Goal: Information Seeking & Learning: Find contact information

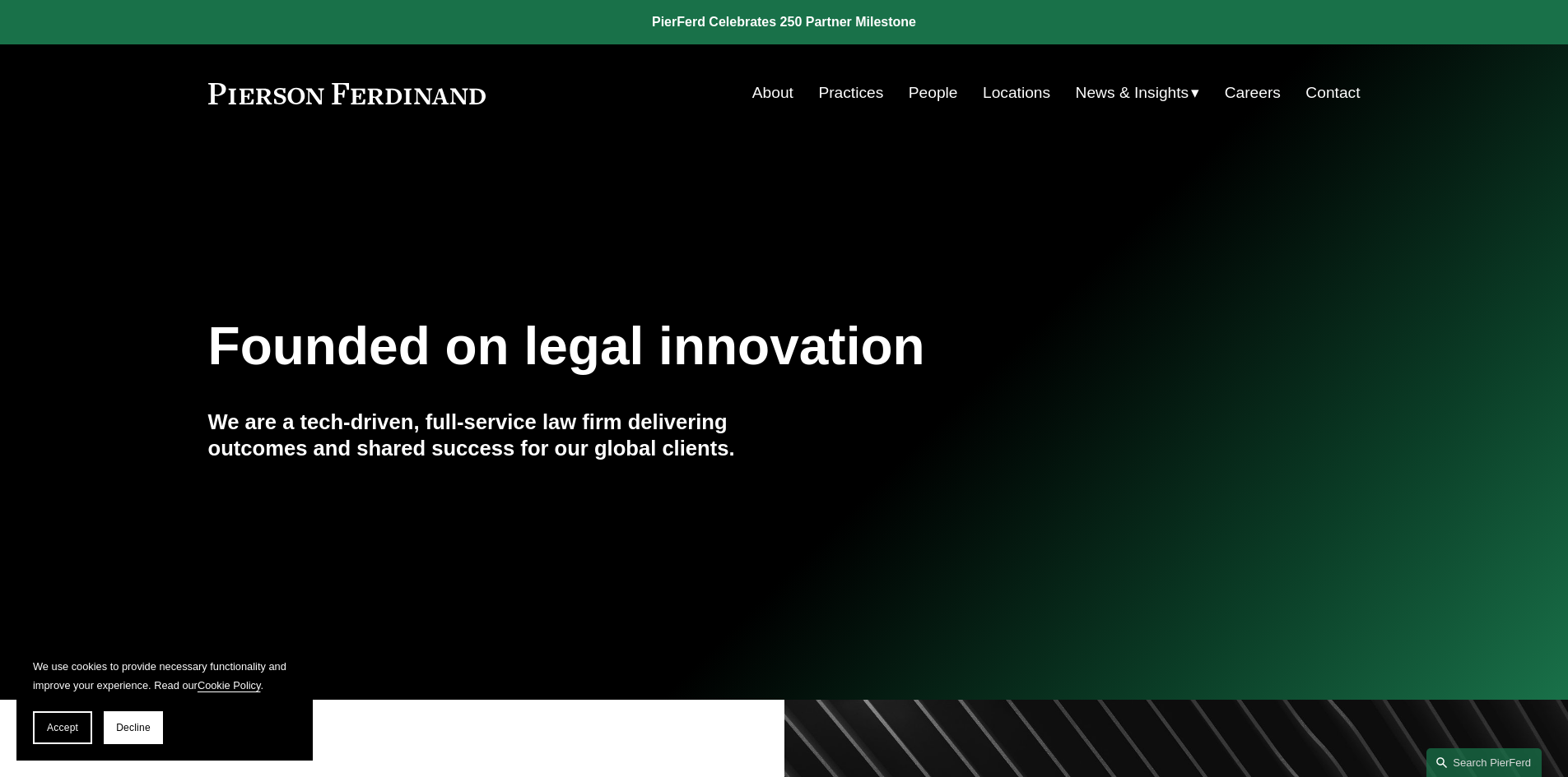
click at [853, 96] on link "Practices" at bounding box center [851, 93] width 65 height 31
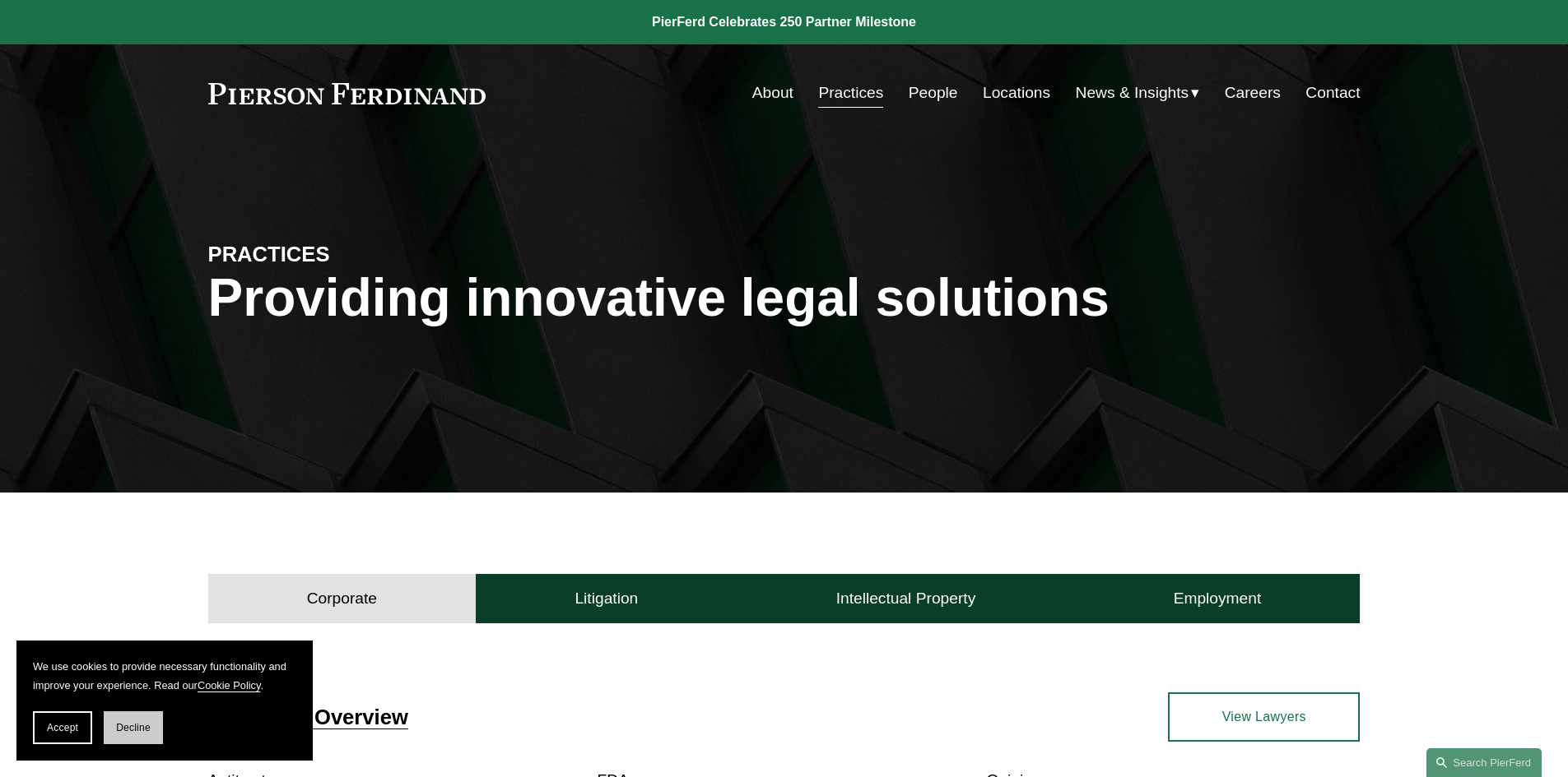
click at [127, 732] on span "Decline" at bounding box center [133, 727] width 35 height 11
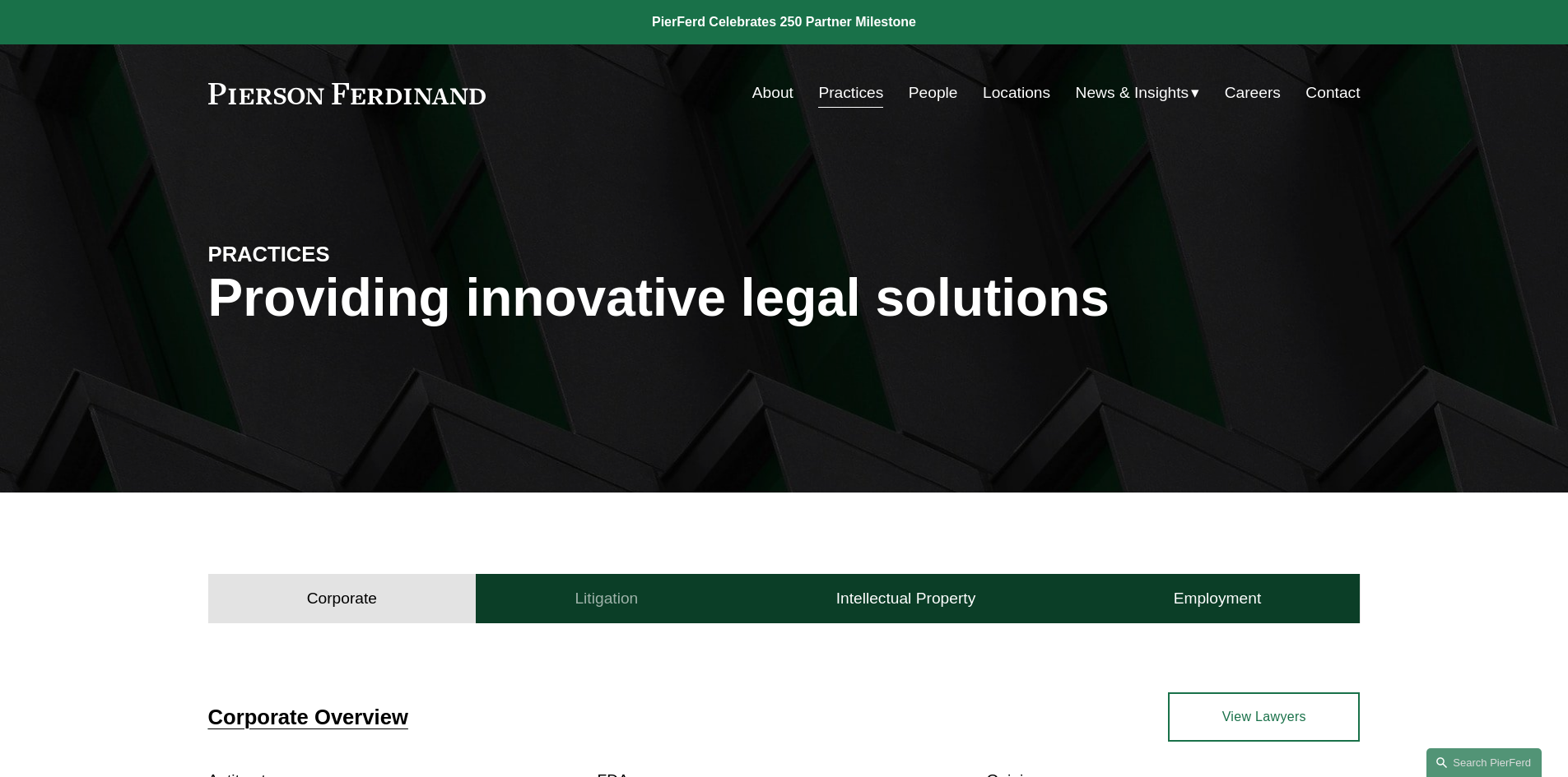
click at [657, 601] on button "Litigation" at bounding box center [606, 599] width 261 height 50
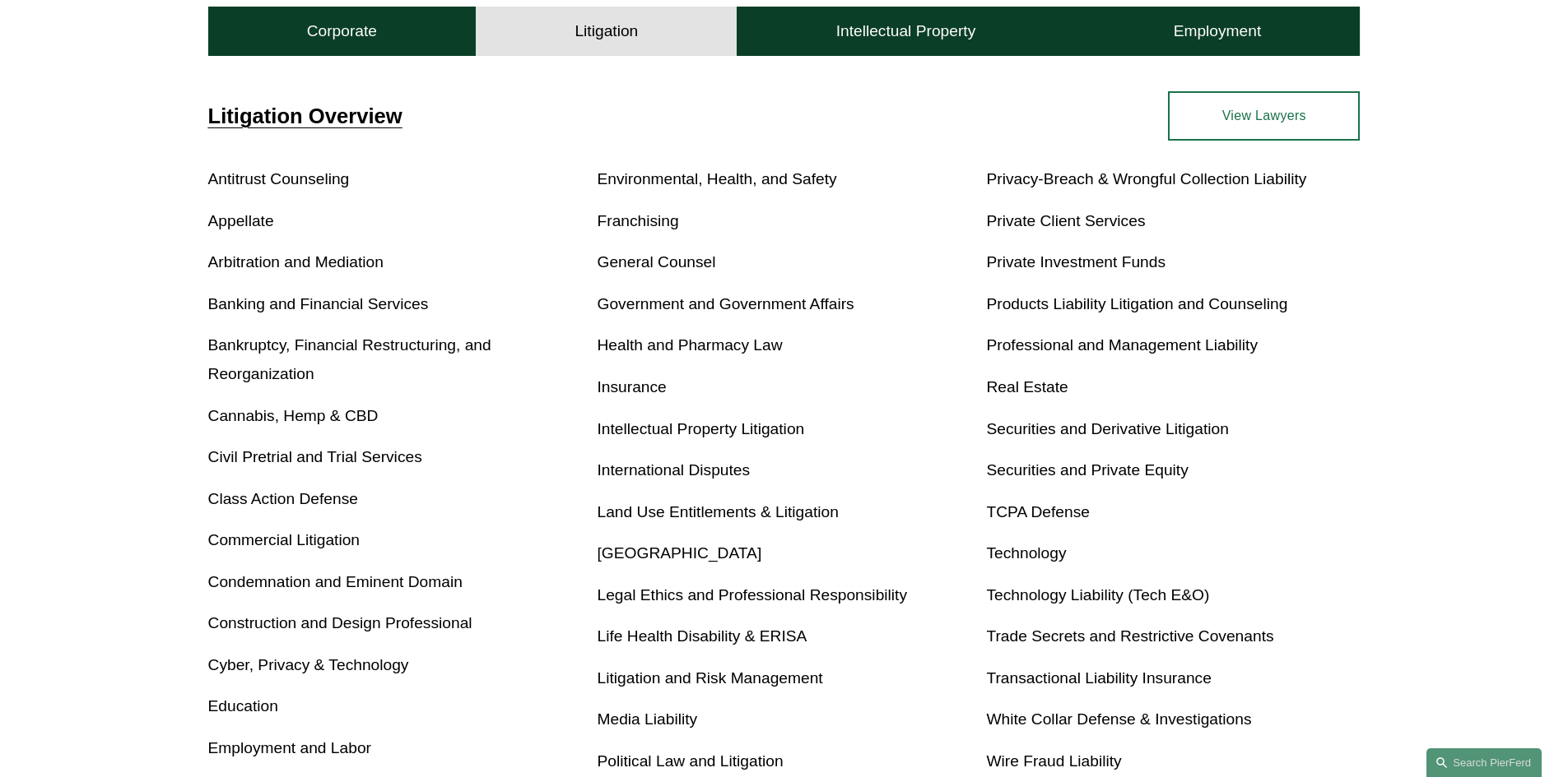
scroll to position [607, 0]
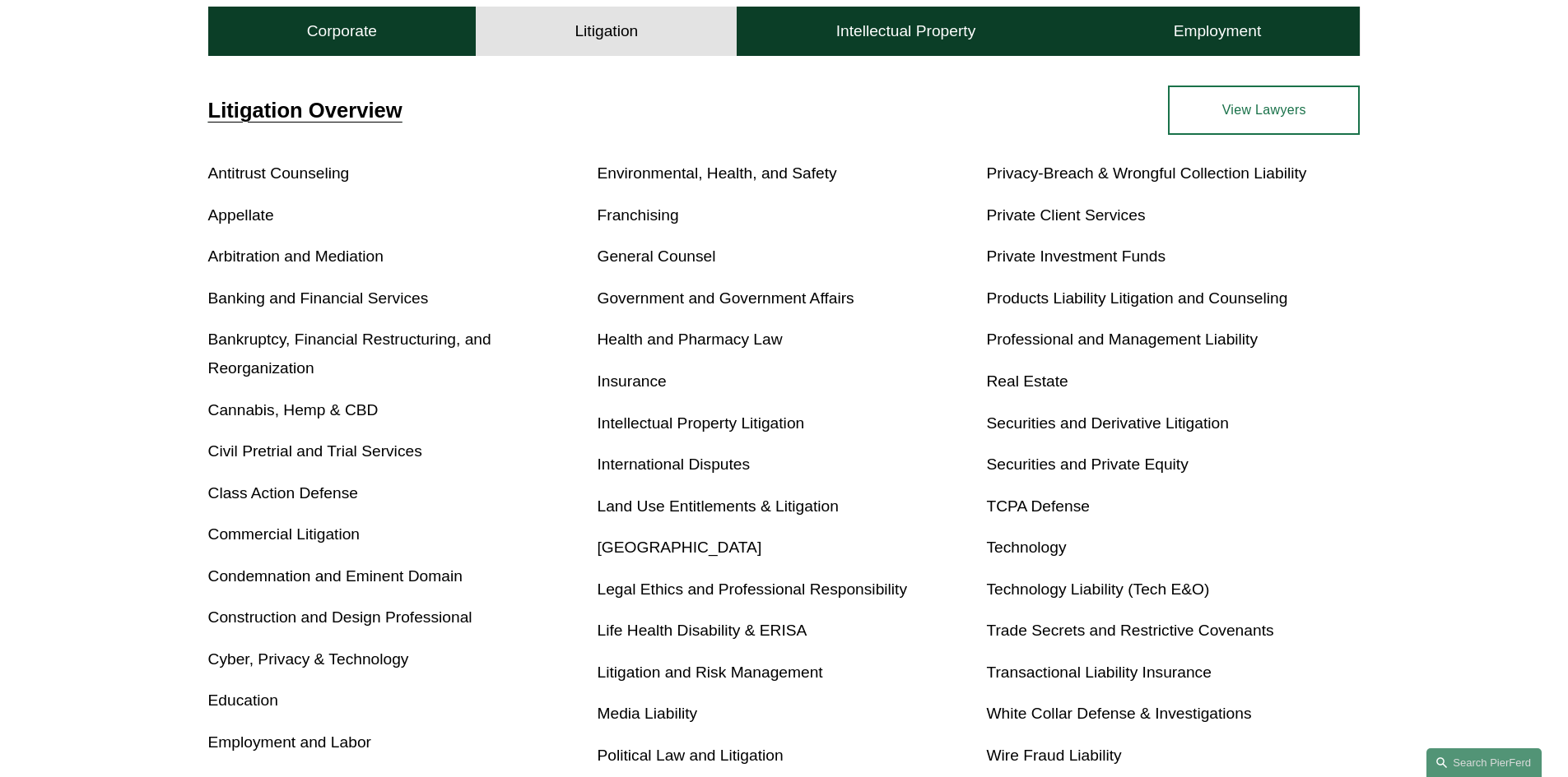
click at [284, 259] on link "Arbitration and Mediation" at bounding box center [296, 256] width 176 height 17
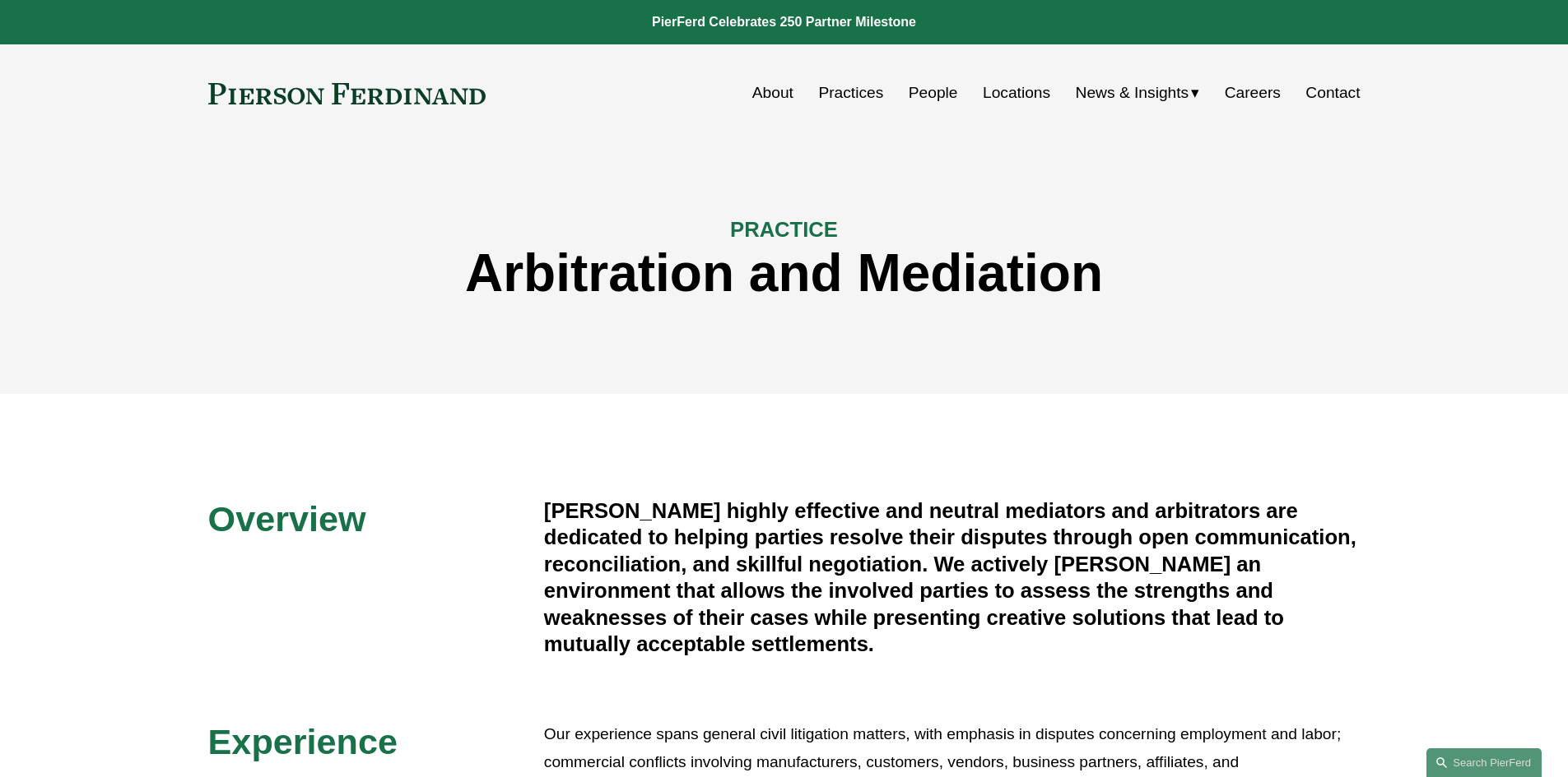
click at [913, 83] on link "People" at bounding box center [933, 93] width 50 height 31
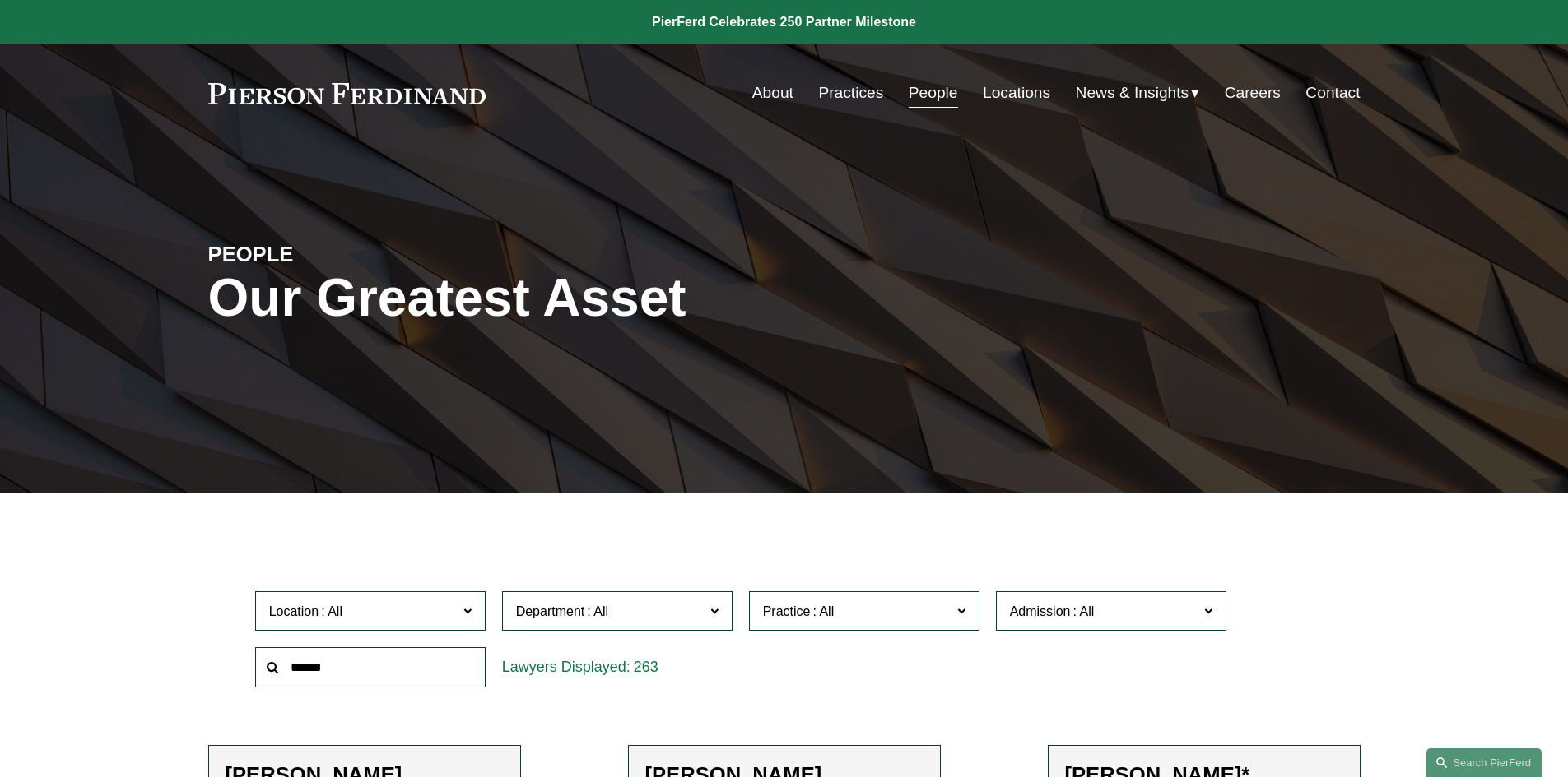
click at [696, 613] on span "Department" at bounding box center [610, 612] width 189 height 23
click at [857, 602] on span "Practice" at bounding box center [857, 612] width 189 height 23
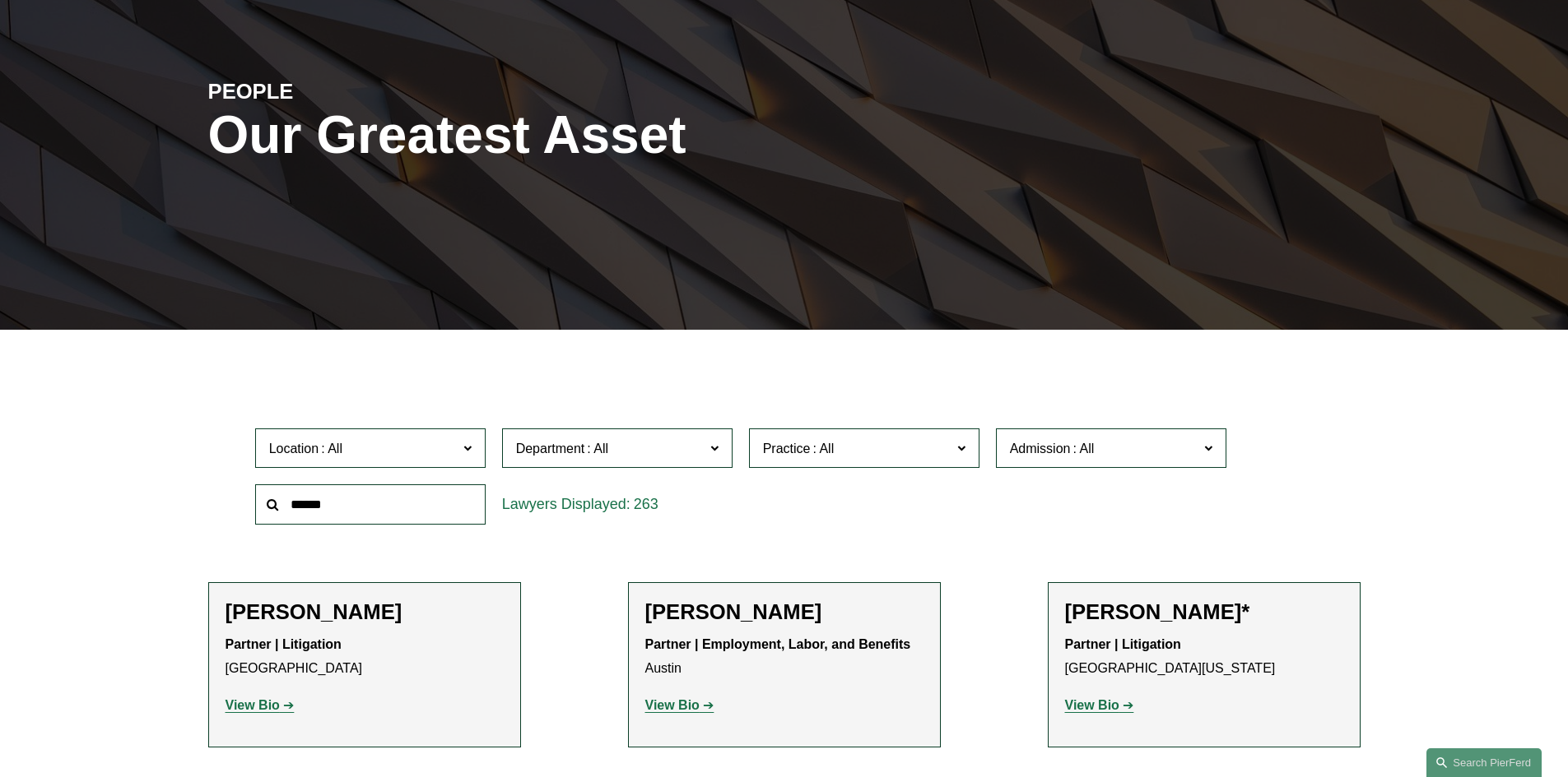
scroll to position [396, 0]
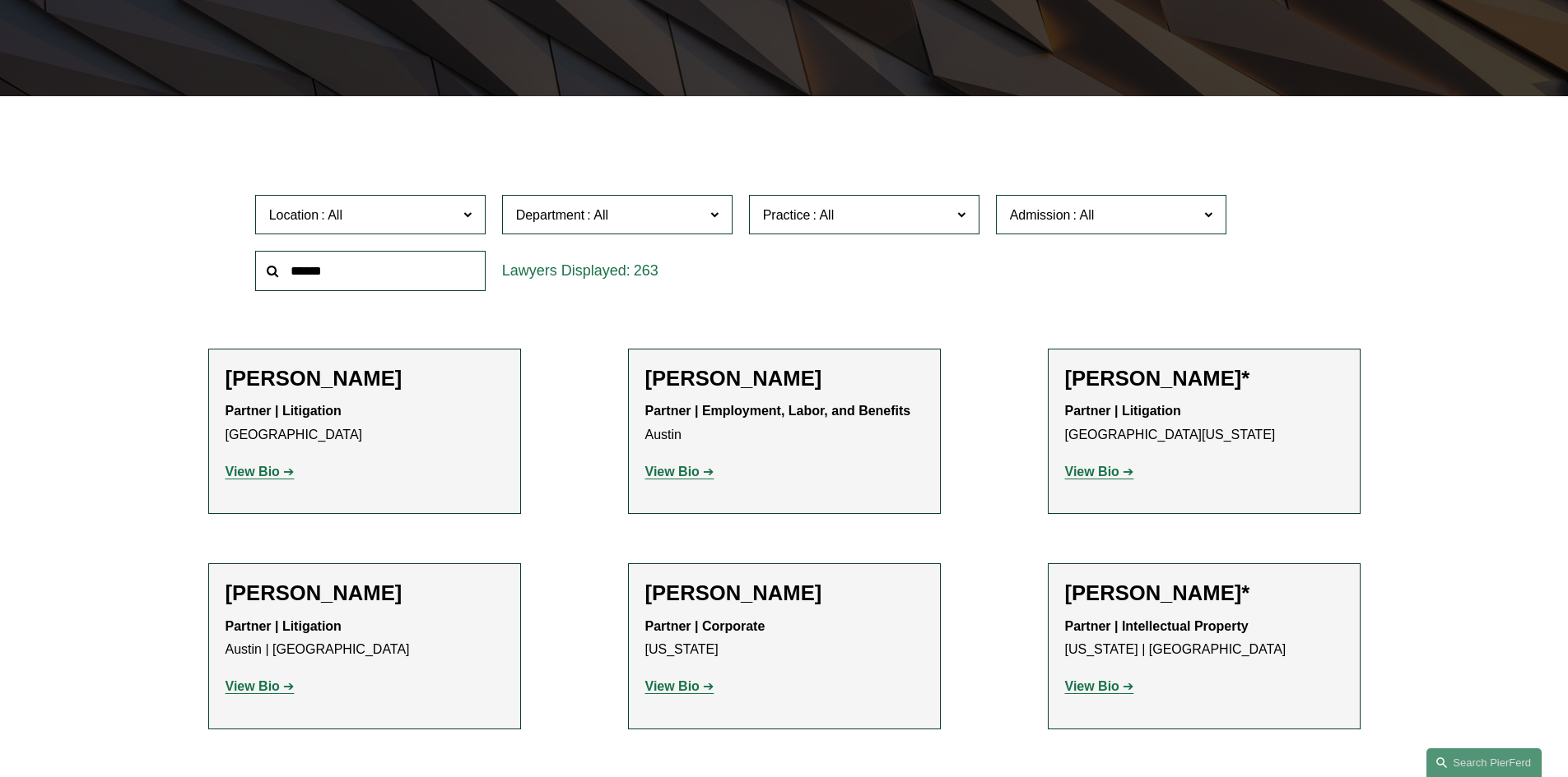
click at [0, 0] on link "Arbitration and Mediation" at bounding box center [0, 0] width 0 height 0
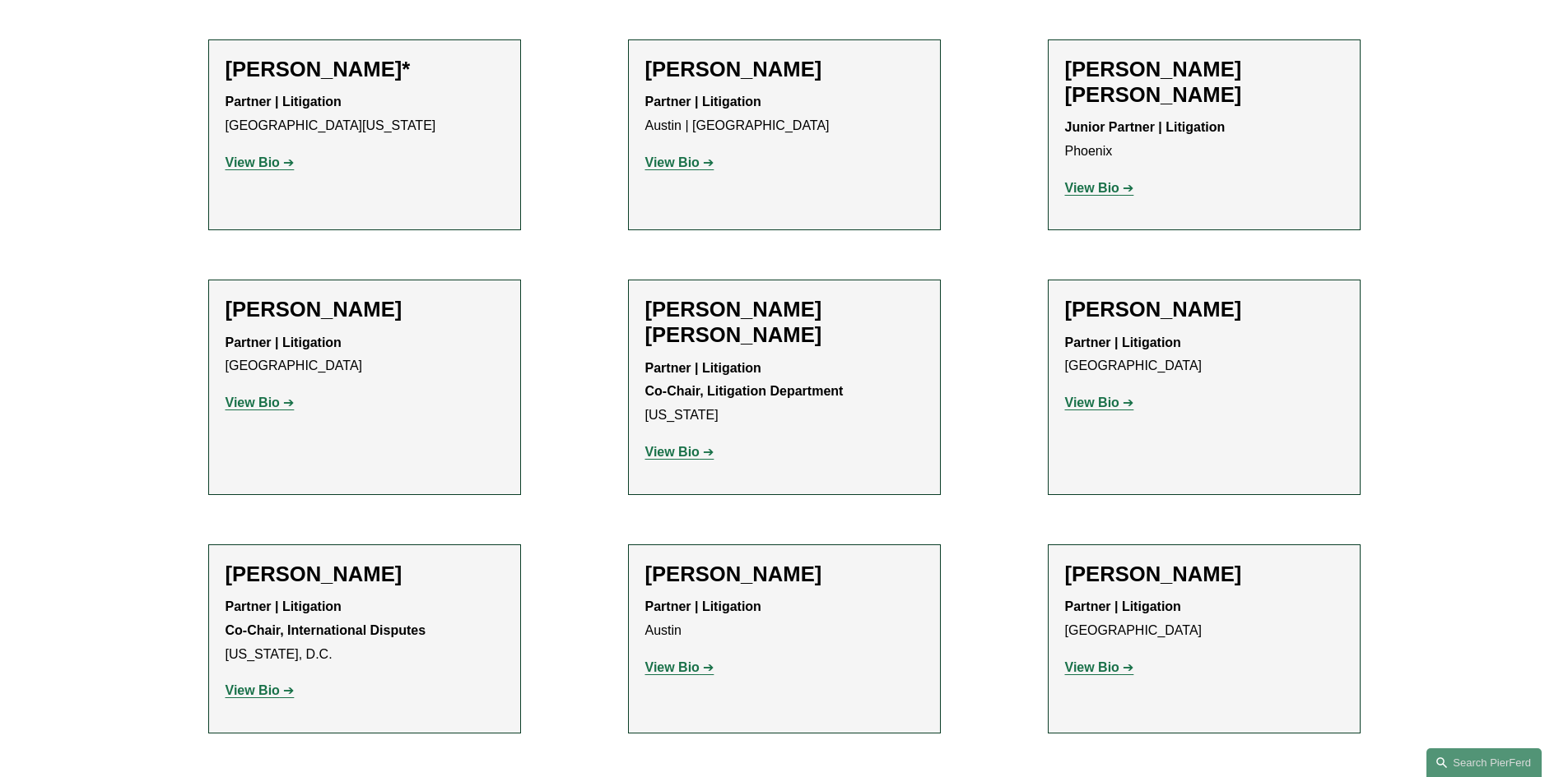
scroll to position [1046, 0]
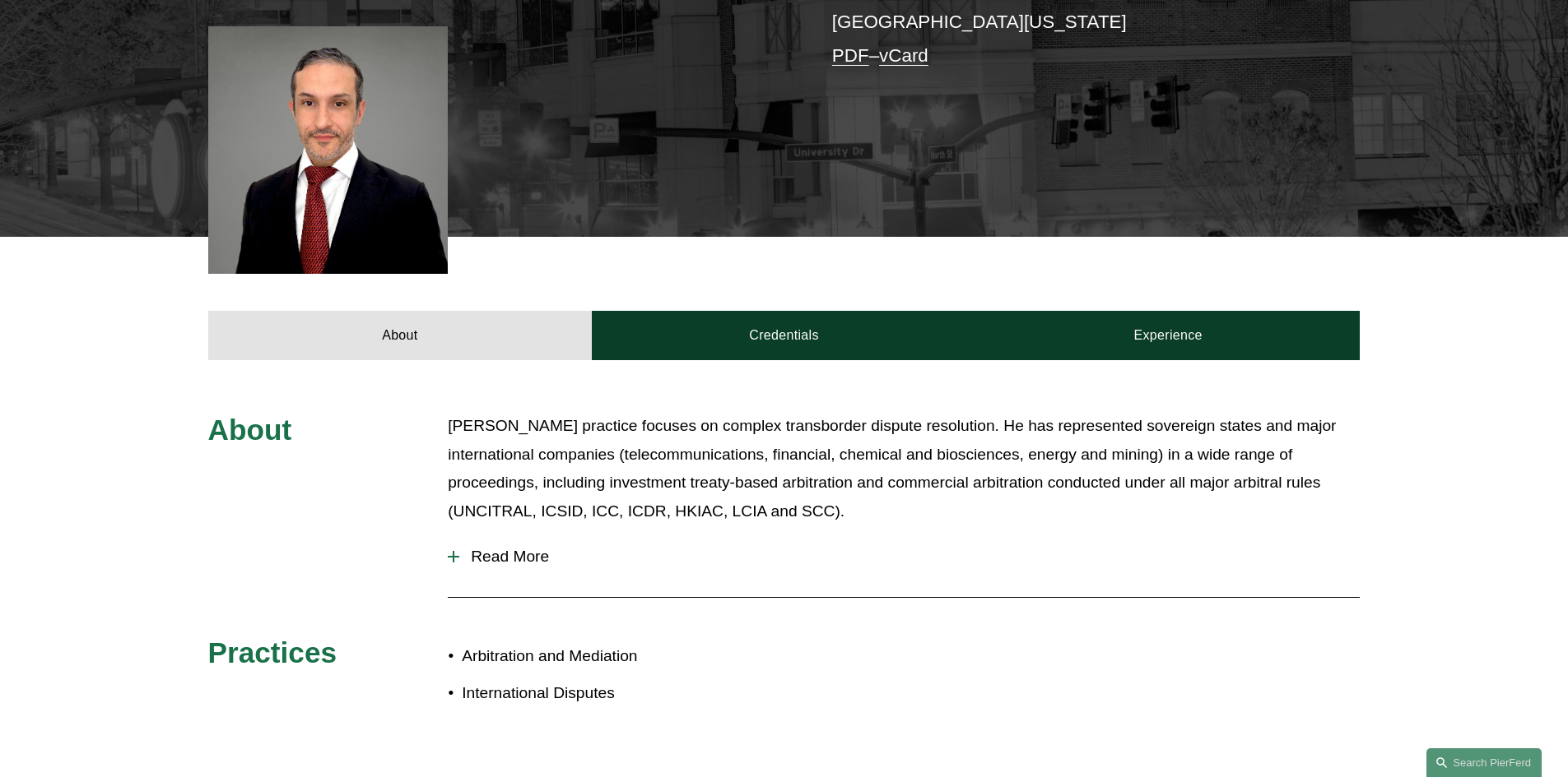
scroll to position [668, 0]
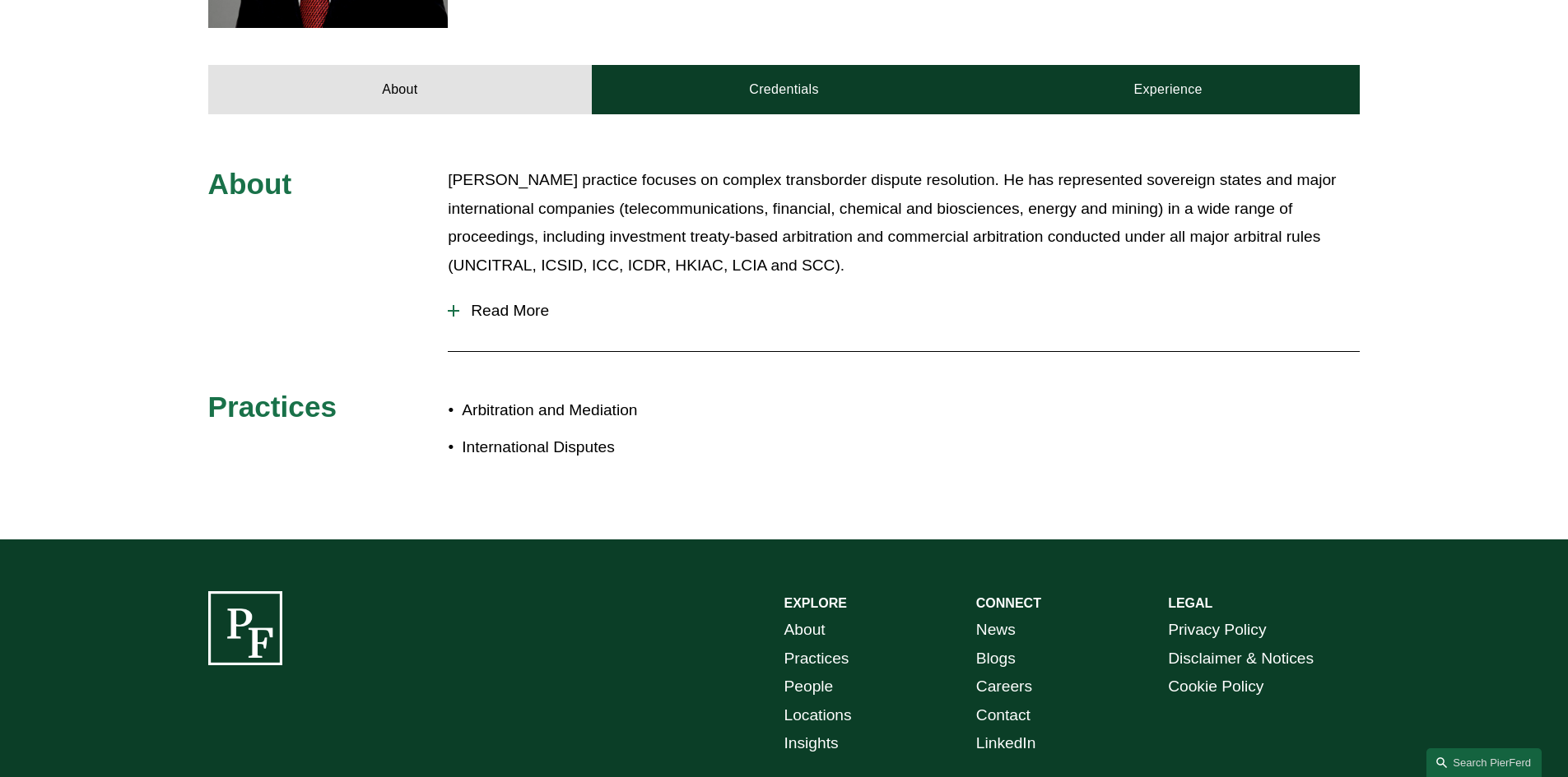
click at [506, 320] on span "Read More" at bounding box center [909, 310] width 900 height 18
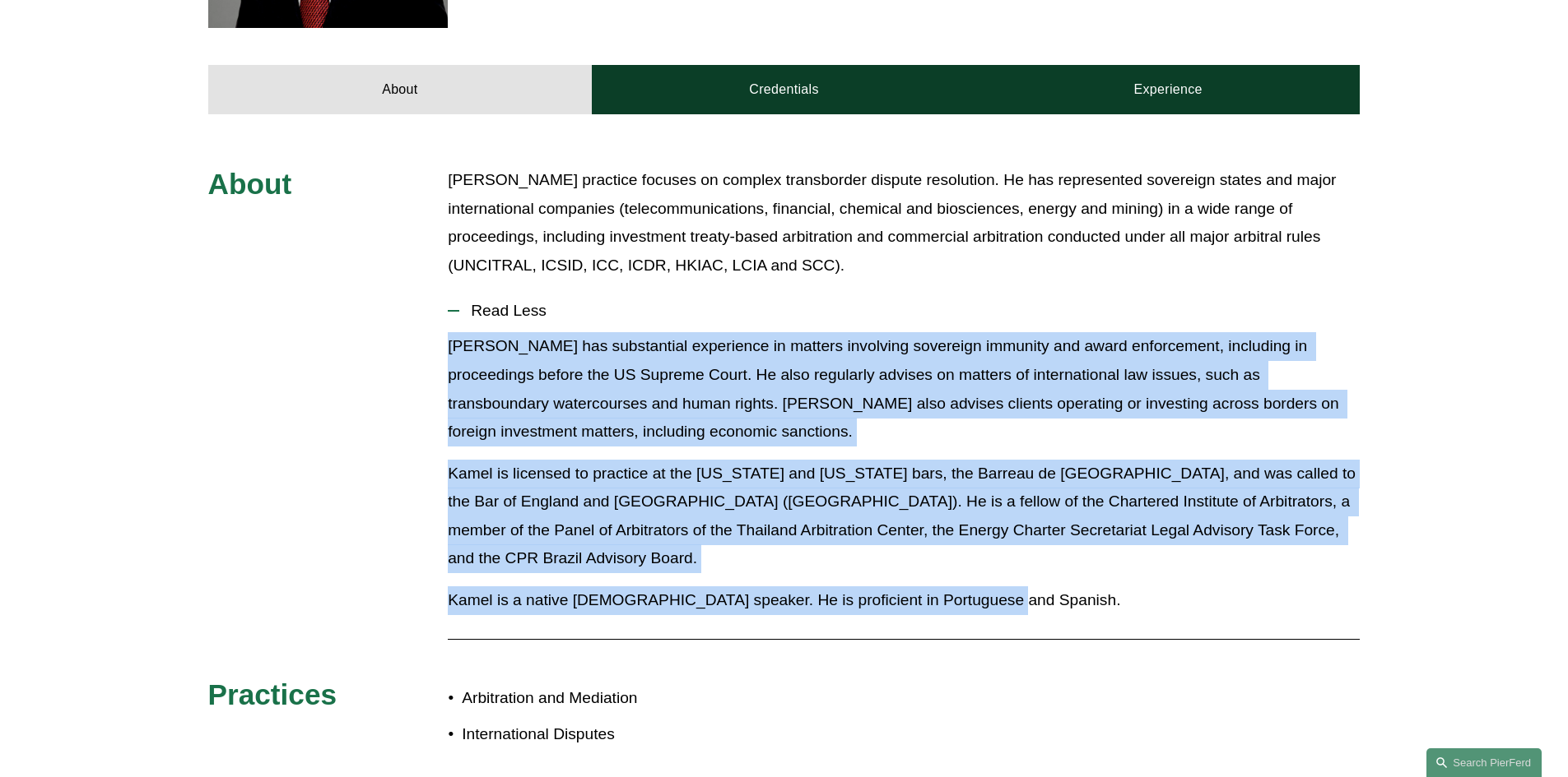
drag, startPoint x: 444, startPoint y: 349, endPoint x: 1080, endPoint y: 582, distance: 677.3
click at [1035, 588] on div "About [PERSON_NAME] practice focuses on complex transborder dispute resolution.…" at bounding box center [784, 470] width 1568 height 609
click at [1080, 587] on p "Kamel is a native [DEMOGRAPHIC_DATA] speaker. He is proficient in Portuguese an…" at bounding box center [904, 601] width 912 height 29
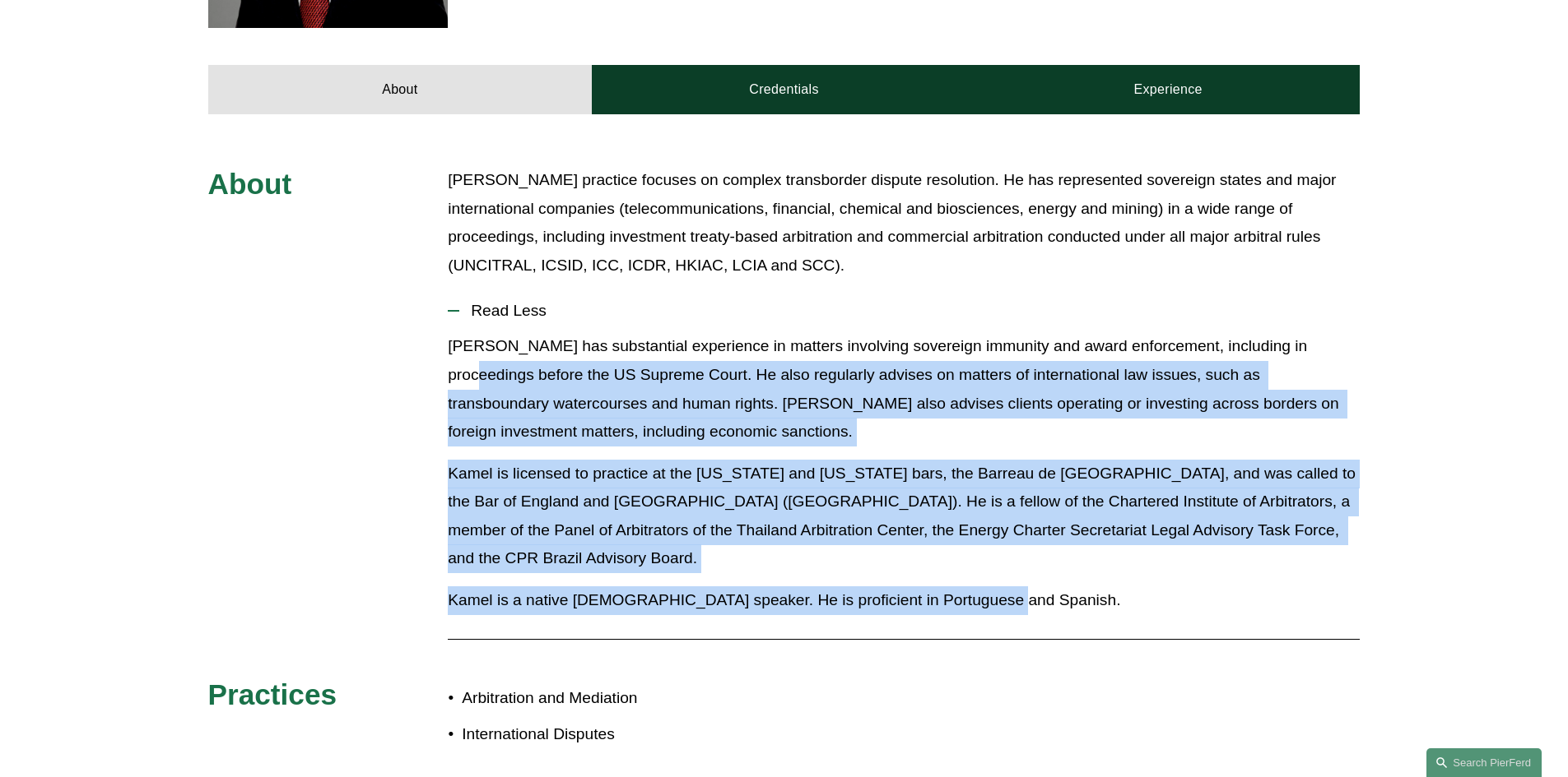
drag, startPoint x: 932, startPoint y: 576, endPoint x: 425, endPoint y: 360, distance: 551.1
click at [421, 374] on div "About [PERSON_NAME] practice focuses on complex transborder dispute resolution.…" at bounding box center [784, 470] width 1568 height 609
